Goal: Information Seeking & Learning: Learn about a topic

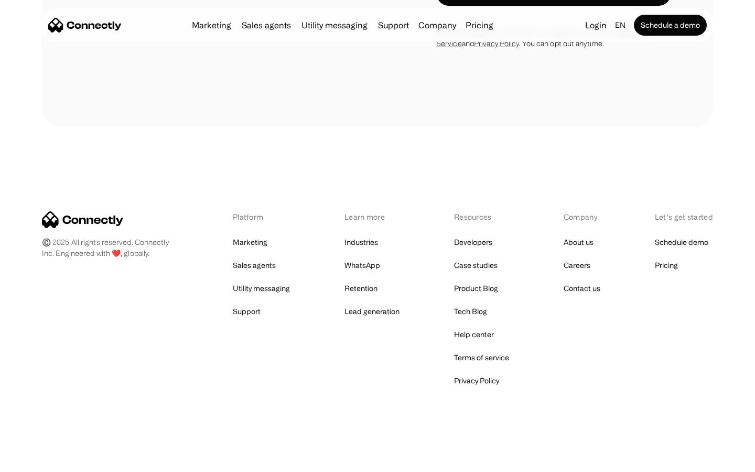
scroll to position [3527, 0]
